Goal: Task Accomplishment & Management: Manage account settings

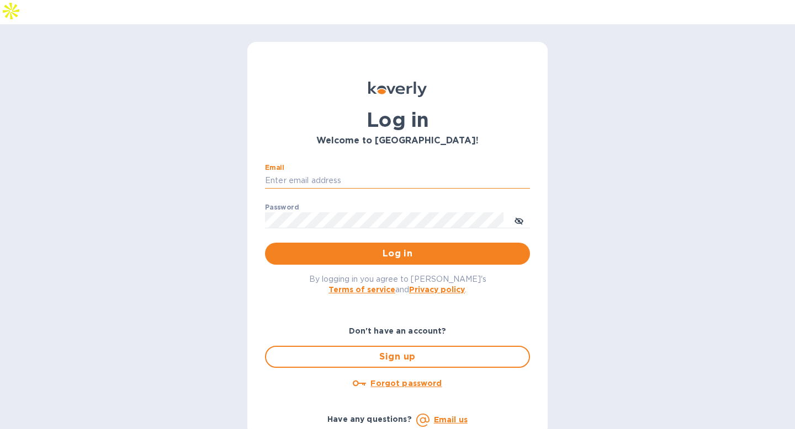
click at [356, 173] on input "Email" at bounding box center [397, 181] width 265 height 17
type input "[EMAIL_ADDRESS][DOMAIN_NAME]"
click at [368, 265] on div "By logging in you agree to [PERSON_NAME]'s Terms of service and Privacy policy ." at bounding box center [397, 284] width 283 height 39
click at [370, 247] on span "Log in" at bounding box center [397, 253] width 247 height 13
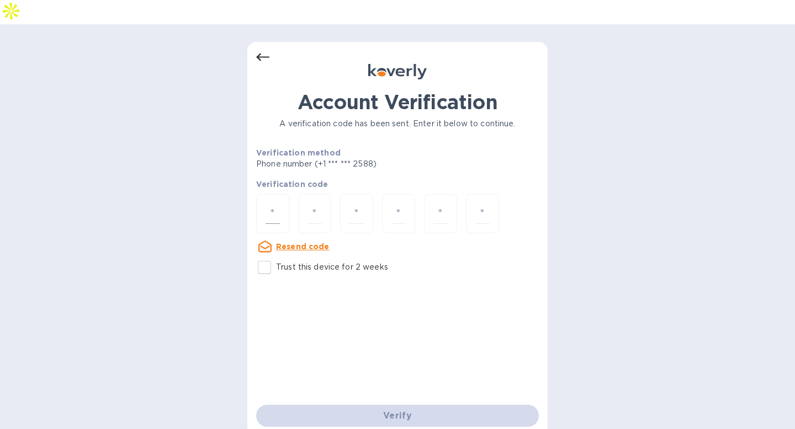
click at [276, 204] on input "number" at bounding box center [272, 214] width 14 height 20
type input "4"
type input "1"
type input "6"
type input "9"
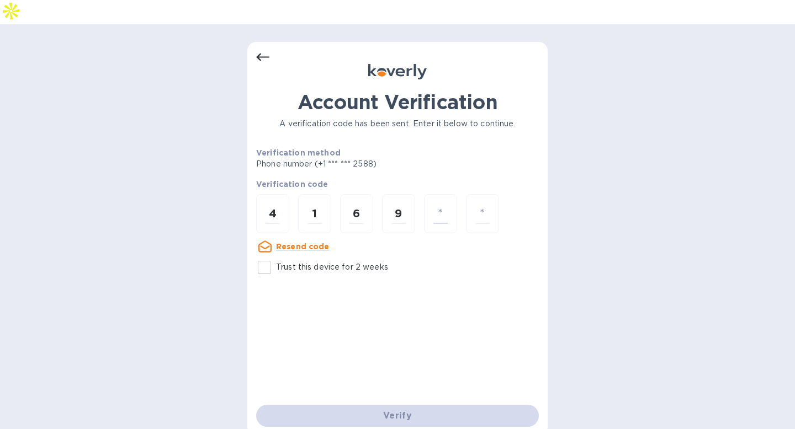
type input "7"
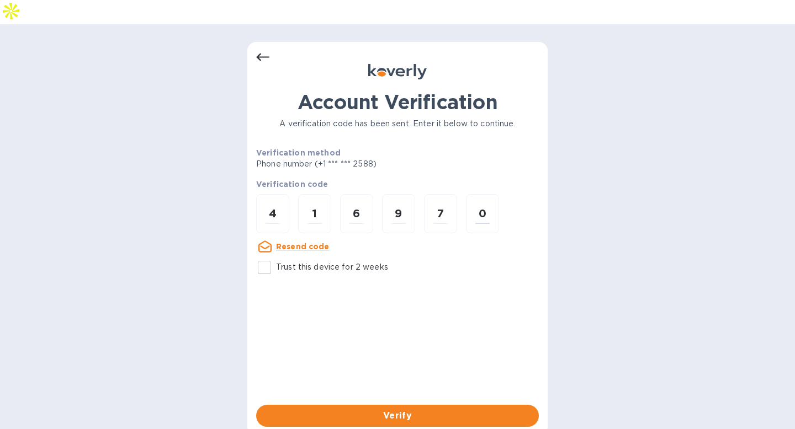
type input "0"
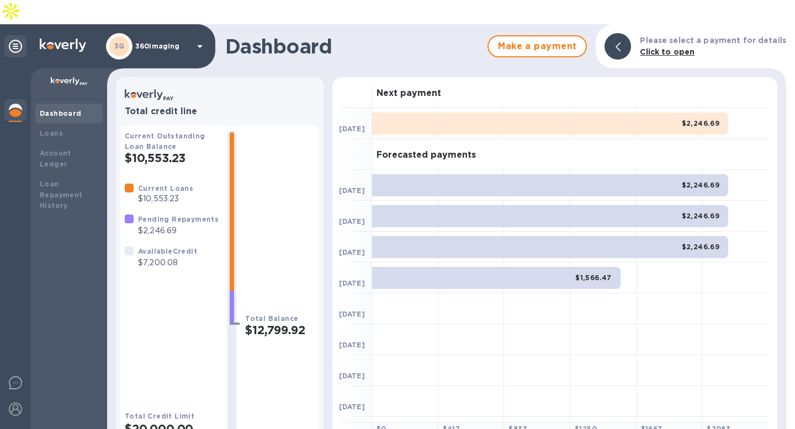
click at [133, 151] on h2 "$10,553.23" at bounding box center [172, 158] width 94 height 14
click at [294, 323] on h2 "$12,799.92" at bounding box center [280, 330] width 70 height 14
click at [168, 151] on h2 "$10,553.23" at bounding box center [172, 158] width 94 height 14
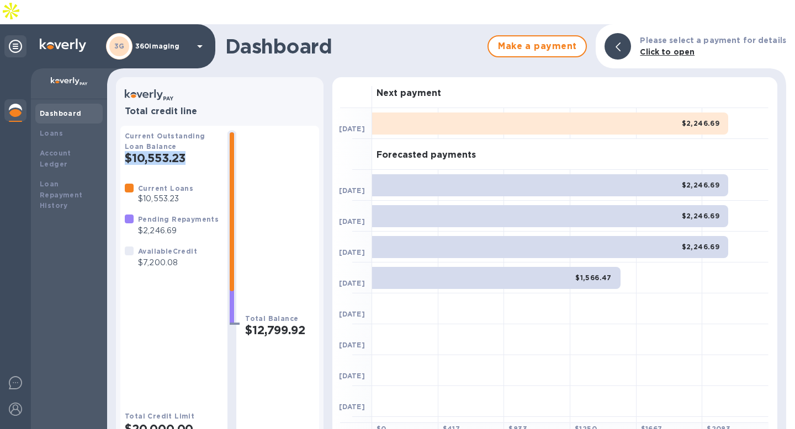
click at [173, 151] on h2 "$10,553.23" at bounding box center [172, 158] width 94 height 14
click at [285, 323] on h2 "$12,799.92" at bounding box center [280, 330] width 70 height 14
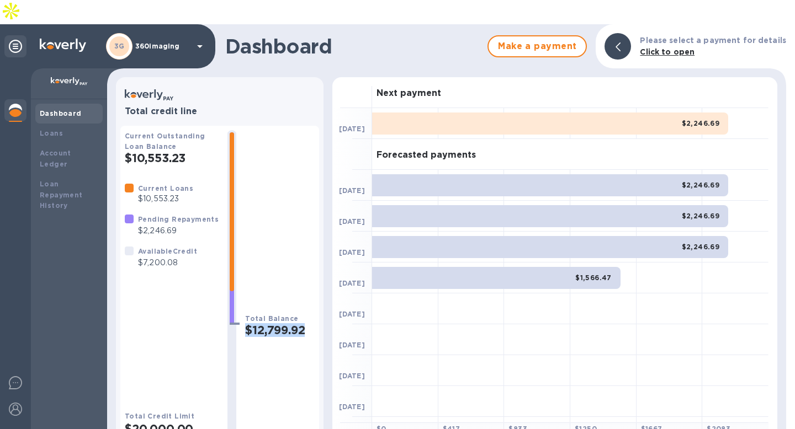
click at [285, 323] on h2 "$12,799.92" at bounding box center [280, 330] width 70 height 14
click at [163, 193] on p "$10,553.23" at bounding box center [165, 199] width 55 height 12
click at [177, 257] on p "$7,200.08" at bounding box center [167, 263] width 59 height 12
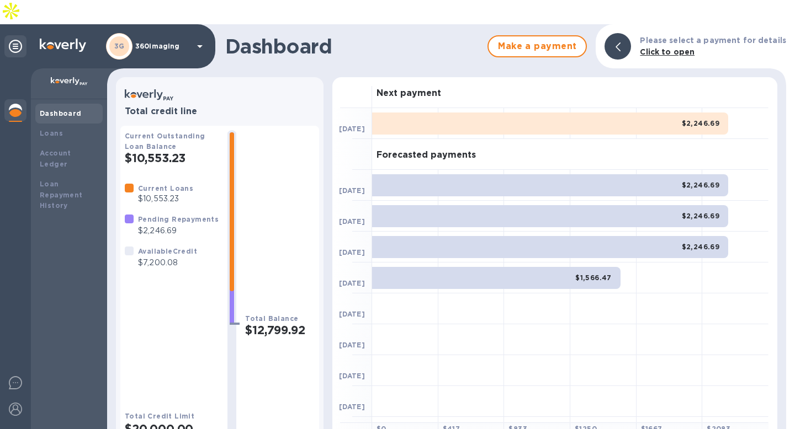
click at [177, 257] on p "$7,200.08" at bounding box center [167, 263] width 59 height 12
click at [178, 257] on p "$7,200.08" at bounding box center [167, 263] width 59 height 12
drag, startPoint x: 182, startPoint y: 241, endPoint x: 142, endPoint y: 237, distance: 39.9
click at [142, 257] on p "$7,200.08" at bounding box center [167, 263] width 59 height 12
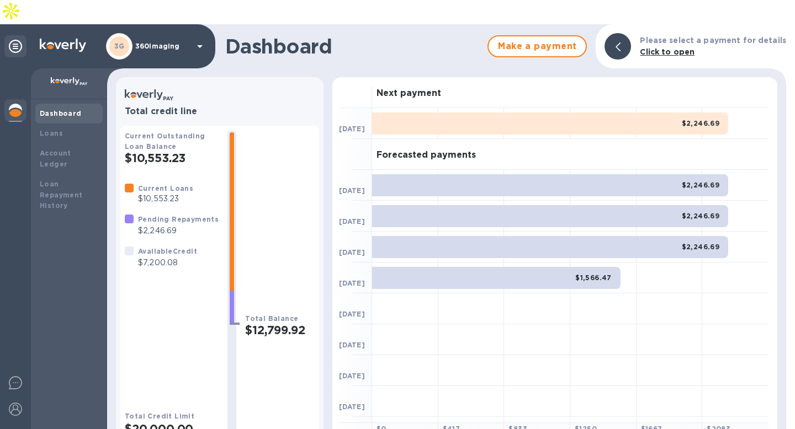
click at [291, 323] on h2 "$12,799.92" at bounding box center [280, 330] width 70 height 14
click at [278, 323] on h2 "$12,799.92" at bounding box center [280, 330] width 70 height 14
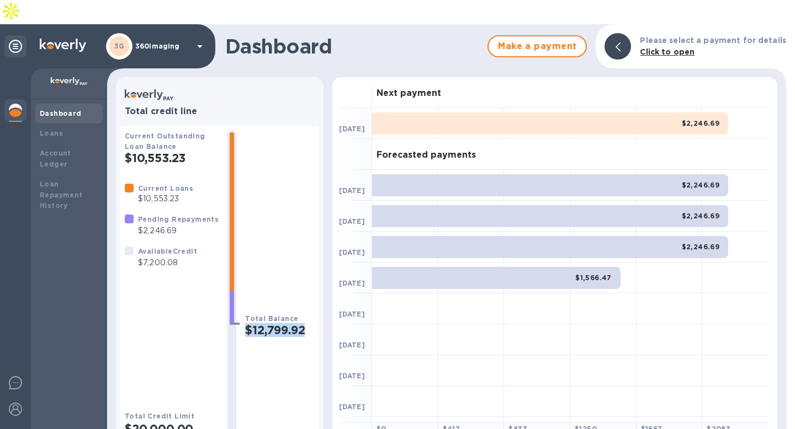
click at [278, 323] on h2 "$12,799.92" at bounding box center [280, 330] width 70 height 14
click at [620, 42] on icon at bounding box center [617, 46] width 5 height 9
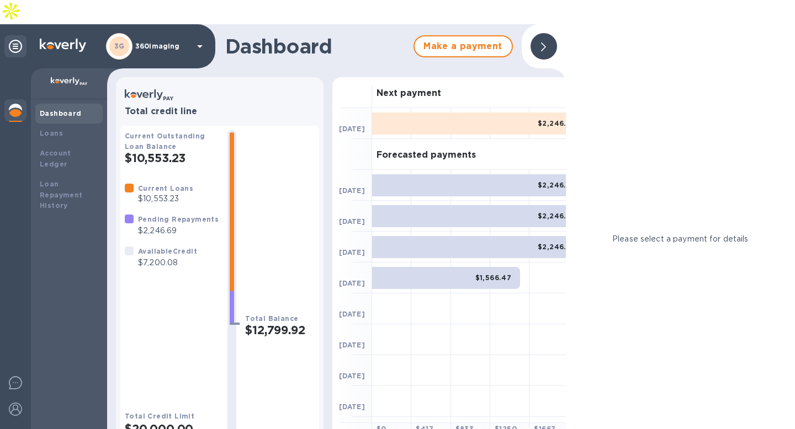
click at [552, 33] on div at bounding box center [543, 46] width 26 height 26
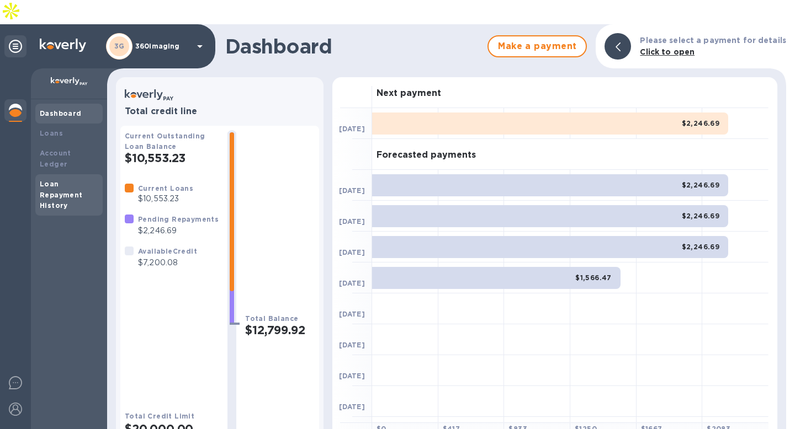
click at [85, 179] on div "Loan Repayment History" at bounding box center [69, 195] width 58 height 33
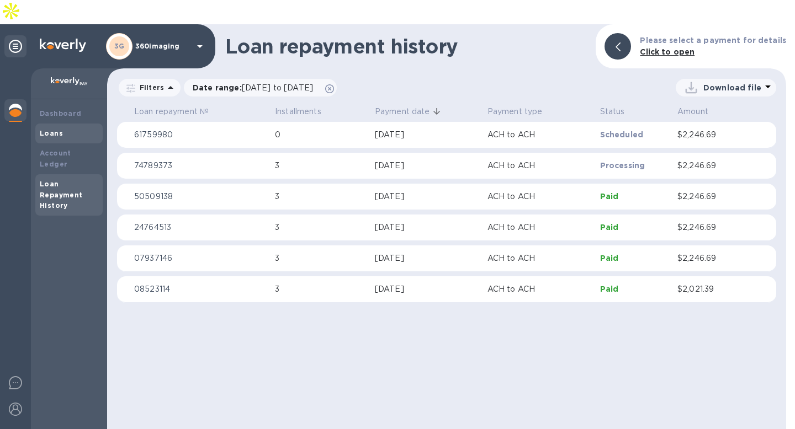
click at [81, 128] on div "Loans" at bounding box center [69, 133] width 58 height 11
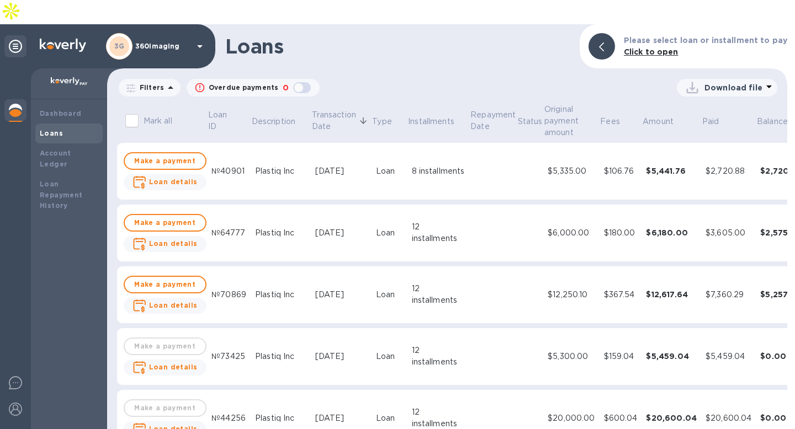
drag, startPoint x: 80, startPoint y: 82, endPoint x: 22, endPoint y: 263, distance: 190.2
click at [22, 263] on div "Dashboard Loans Account Ledger Loan Repayment History" at bounding box center [53, 260] width 107 height 385
click at [12, 429] on img at bounding box center [15, 435] width 13 height 13
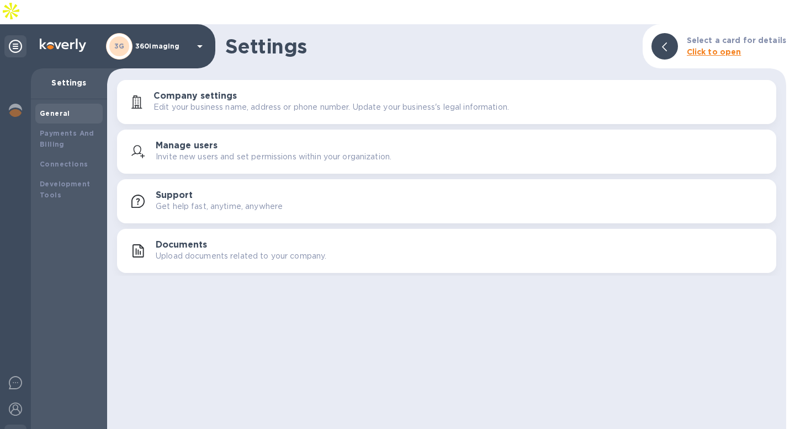
click at [196, 151] on p "Invite new users and set permissions within your organization." at bounding box center [274, 157] width 236 height 12
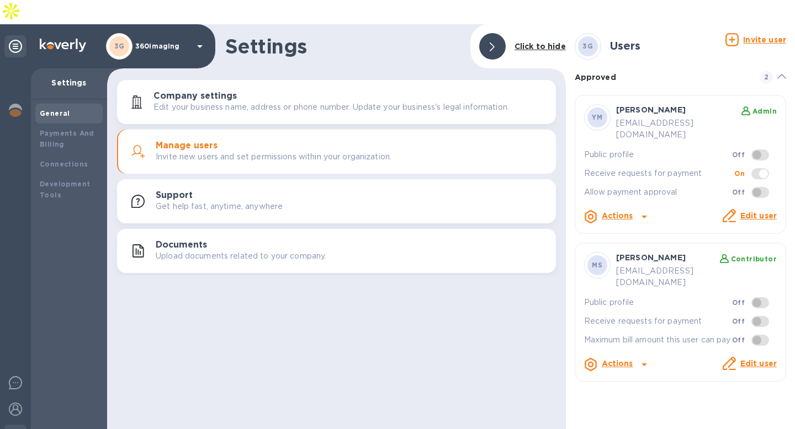
click at [496, 33] on div at bounding box center [492, 46] width 26 height 26
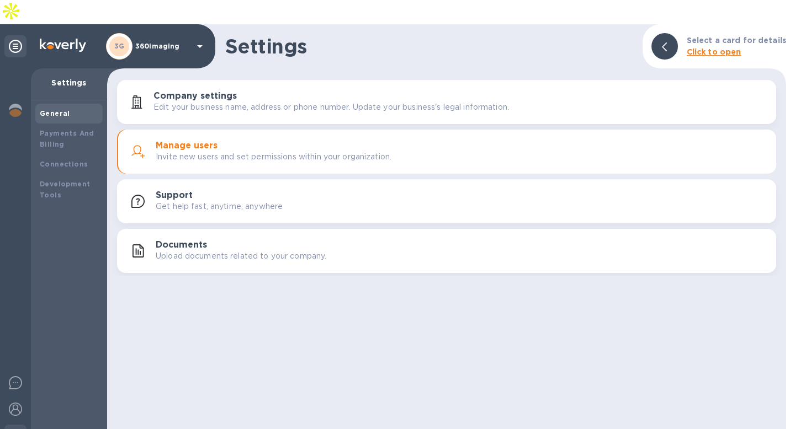
click at [86, 108] on div "General" at bounding box center [69, 113] width 58 height 11
click at [76, 128] on div "Payments And Billing" at bounding box center [69, 139] width 58 height 22
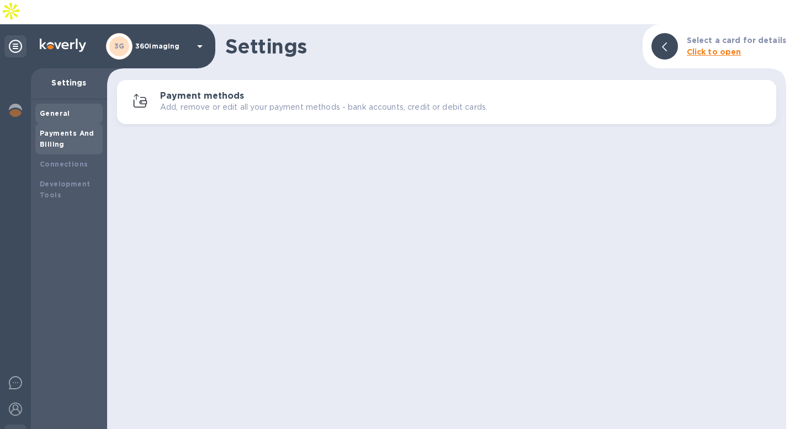
click at [60, 109] on b "General" at bounding box center [55, 113] width 30 height 8
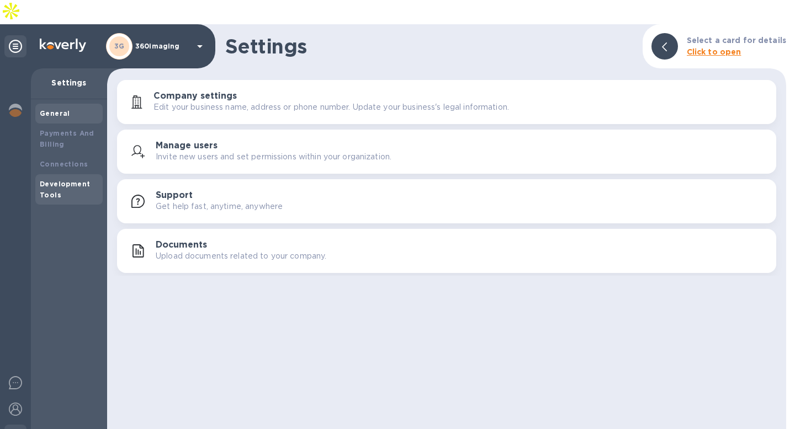
click at [79, 180] on b "Development Tools" at bounding box center [65, 189] width 50 height 19
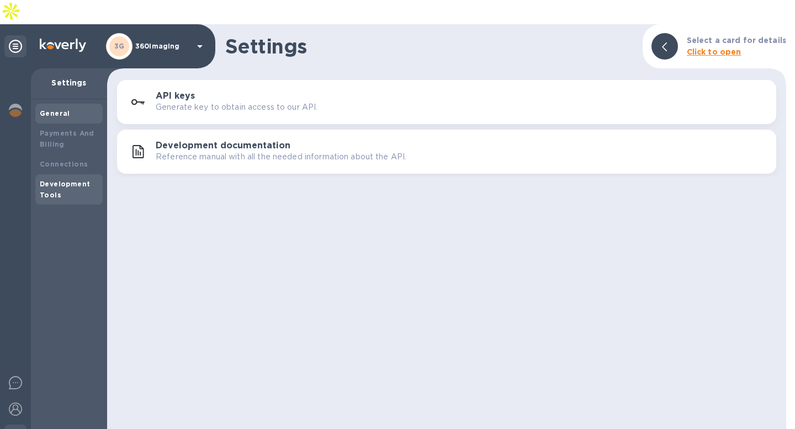
click at [57, 109] on b "General" at bounding box center [55, 113] width 30 height 8
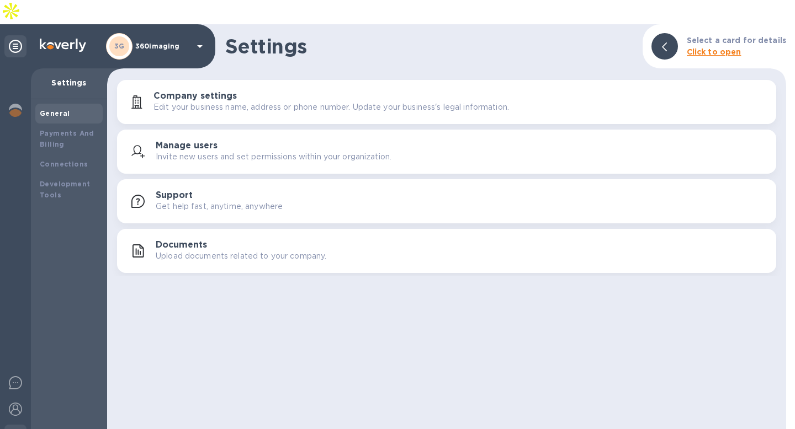
click at [71, 108] on div "General" at bounding box center [69, 113] width 58 height 11
click at [71, 129] on b "Payments And Billing" at bounding box center [67, 138] width 55 height 19
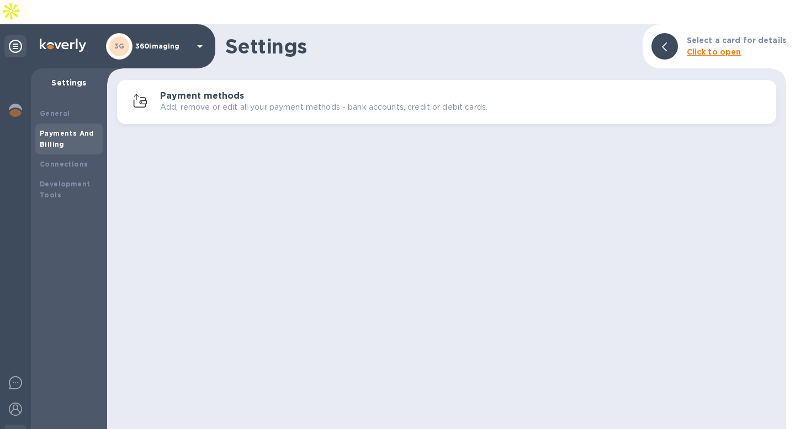
click at [57, 99] on div "General Payments And Billing Connections Development Tools" at bounding box center [69, 276] width 76 height 354
click at [54, 77] on p "Settings" at bounding box center [69, 82] width 58 height 11
click at [119, 33] on div "3G" at bounding box center [119, 46] width 26 height 26
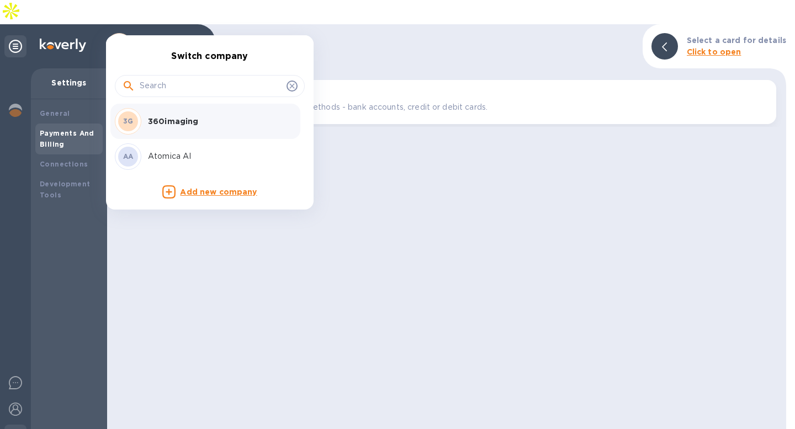
click at [14, 27] on div at bounding box center [397, 214] width 795 height 429
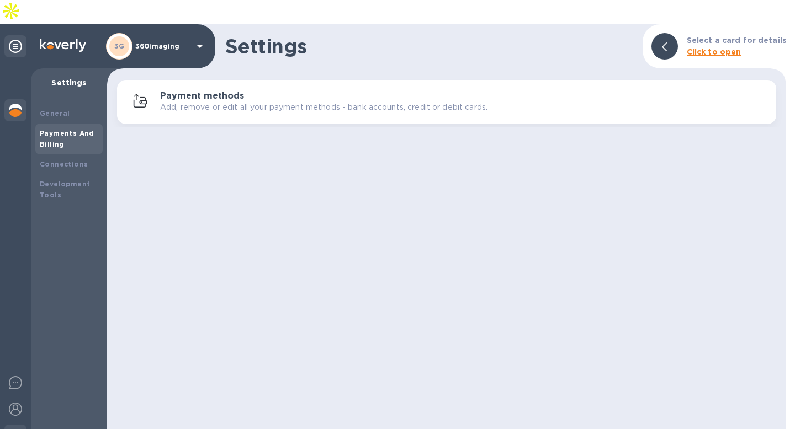
click at [14, 104] on img at bounding box center [15, 110] width 13 height 13
